Goal: Task Accomplishment & Management: Manage account settings

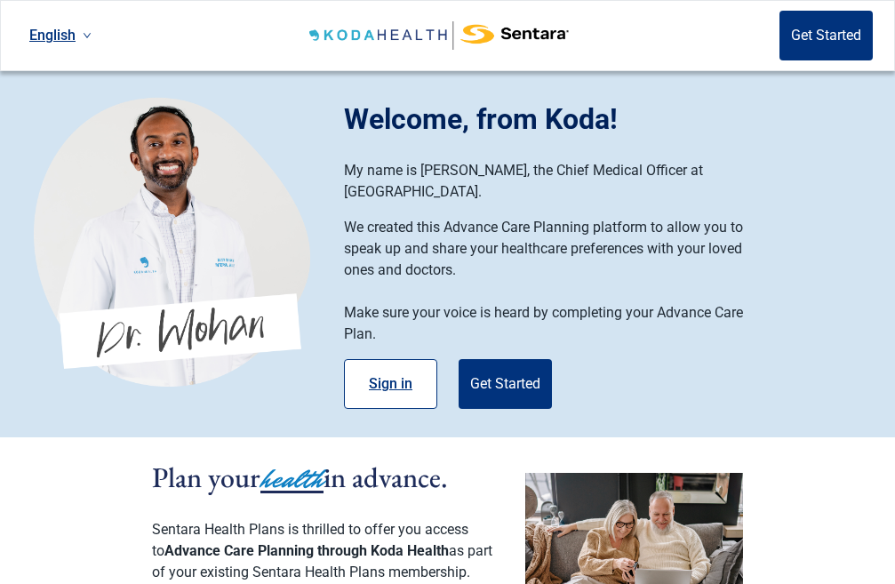
click at [380, 359] on button "Sign in" at bounding box center [390, 384] width 93 height 50
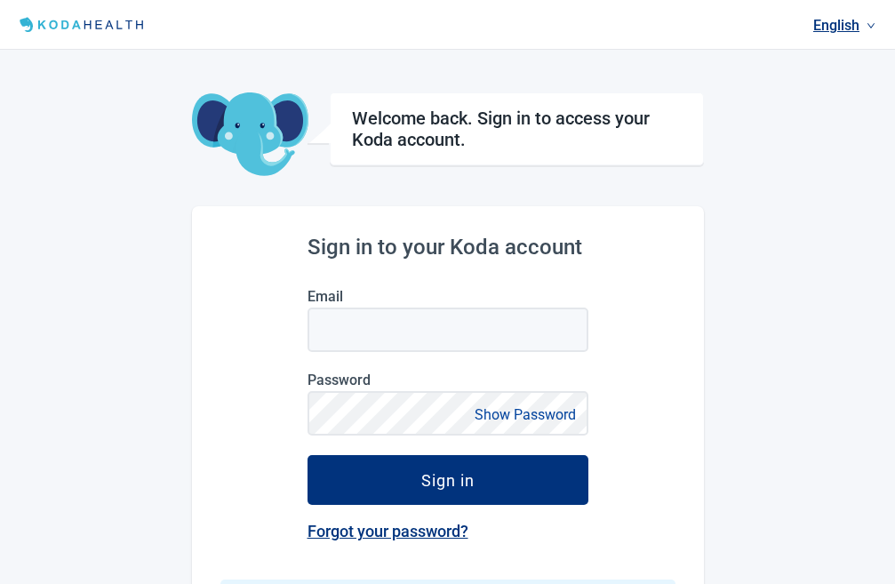
type input "[EMAIL_ADDRESS][DOMAIN_NAME]"
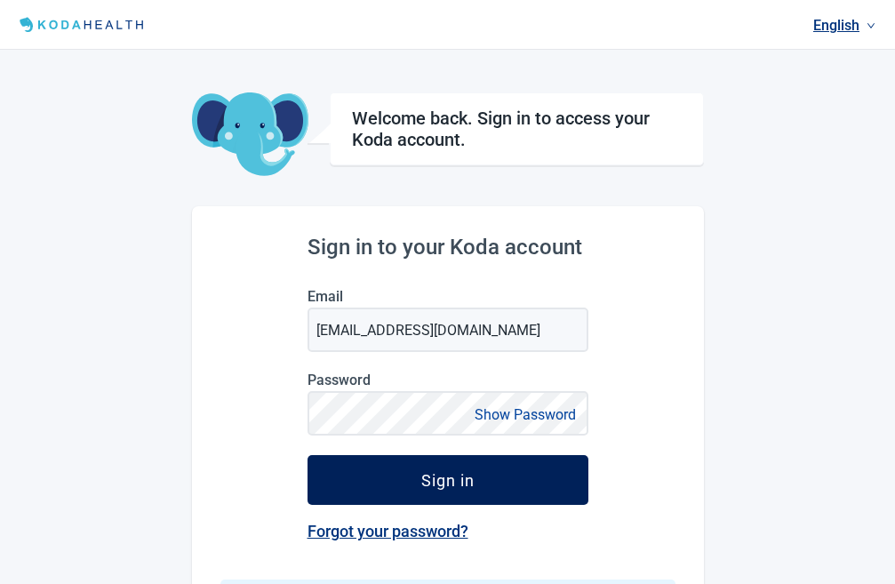
click at [395, 482] on button "Sign in" at bounding box center [448, 480] width 281 height 50
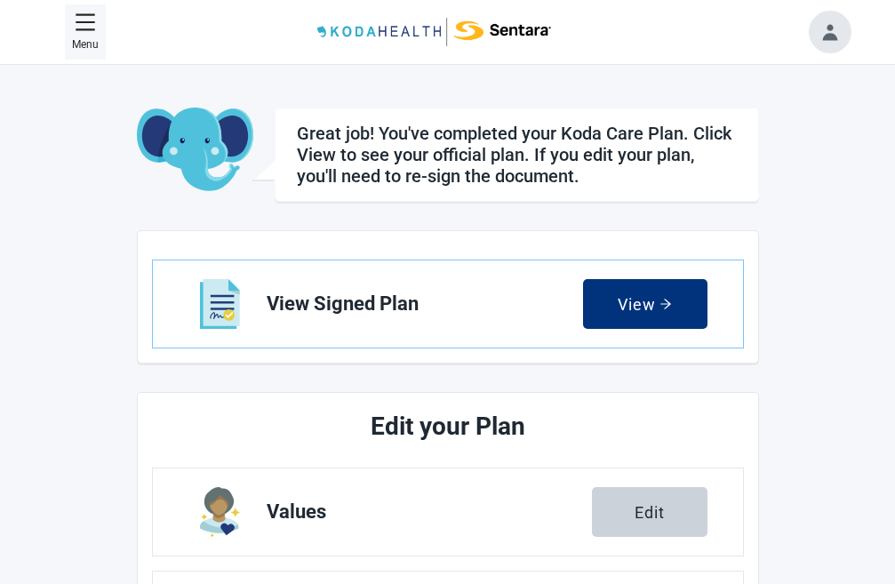
click at [74, 22] on button "Menu" at bounding box center [85, 32] width 41 height 56
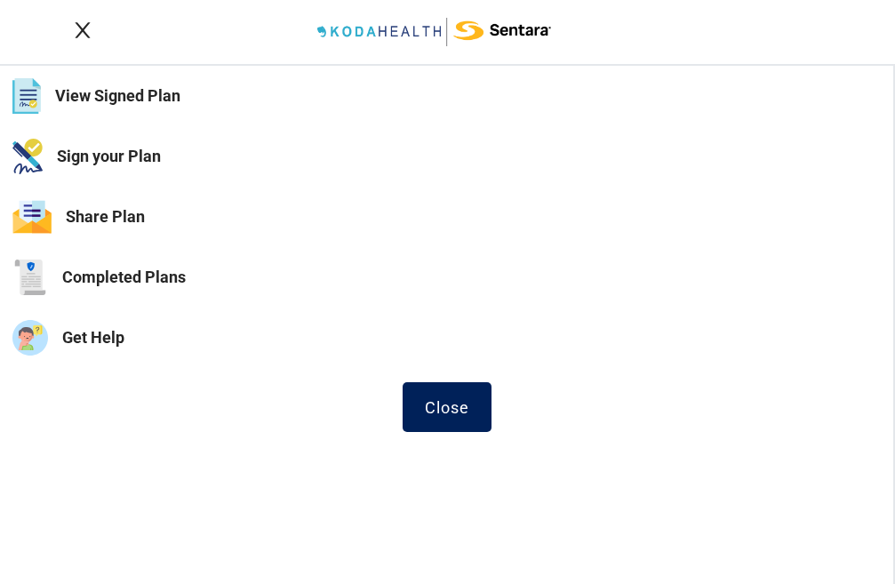
click at [459, 410] on div "Close" at bounding box center [447, 407] width 44 height 18
